Goal: Complete application form

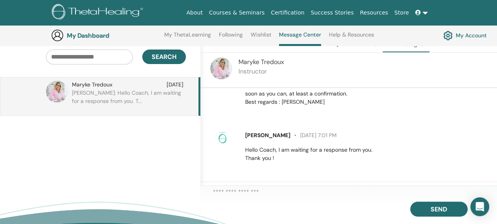
scroll to position [68, 0]
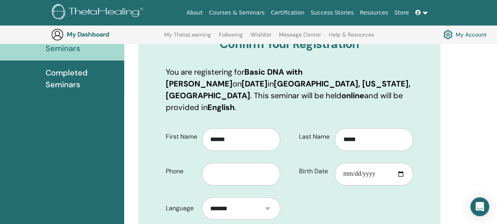
scroll to position [112, 0]
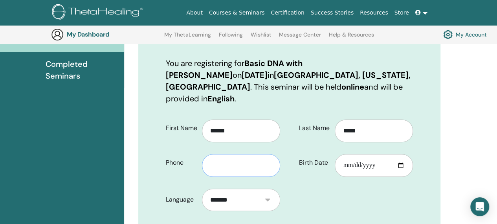
click at [237, 156] on input "text" at bounding box center [241, 165] width 78 height 23
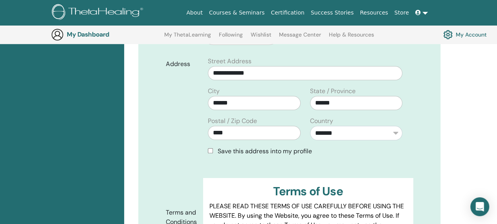
scroll to position [280, 0]
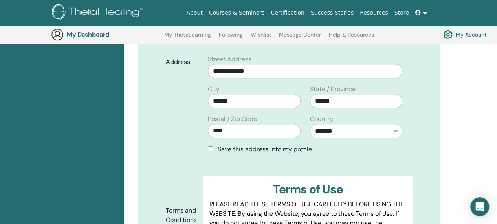
type input "**********"
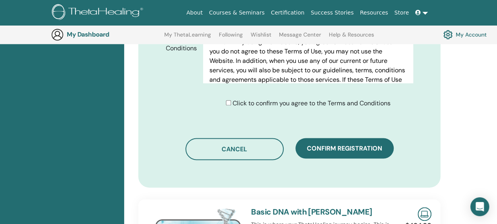
scroll to position [453, 0]
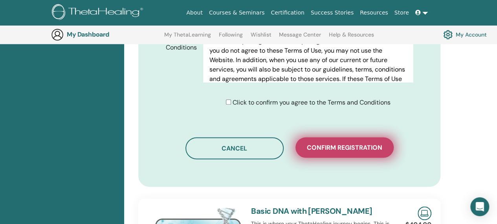
click at [347, 143] on span "Confirm registration" at bounding box center [344, 147] width 75 height 8
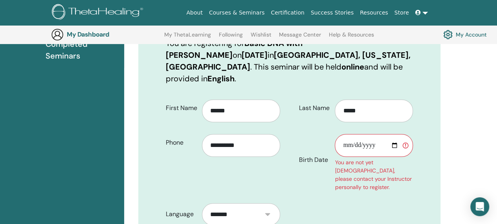
scroll to position [132, 0]
click at [360, 134] on input "Birth Date" at bounding box center [374, 145] width 78 height 23
click at [351, 134] on input "Birth Date" at bounding box center [374, 145] width 78 height 23
type input "**********"
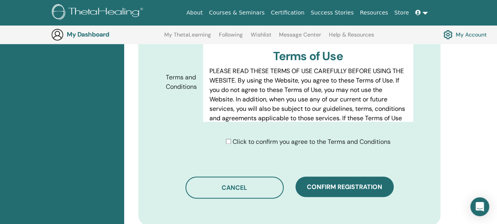
scroll to position [450, 0]
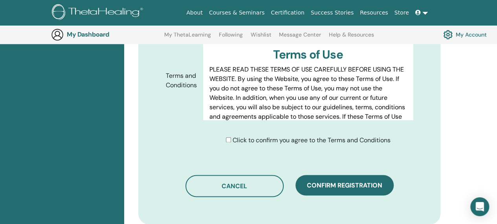
click at [336, 181] on span "Confirm registration" at bounding box center [344, 185] width 75 height 8
